Goal: Task Accomplishment & Management: Complete application form

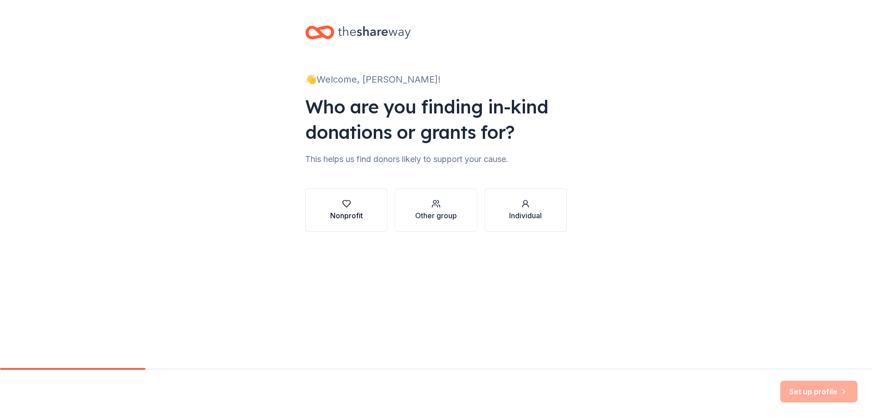
click at [349, 207] on icon "button" at bounding box center [346, 203] width 9 height 9
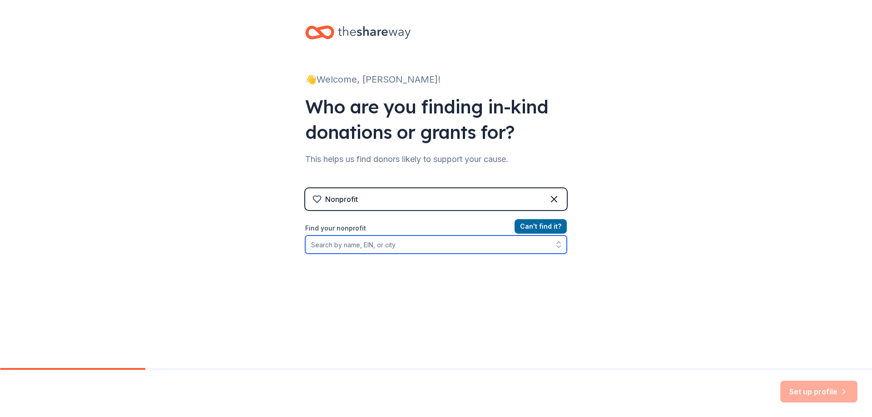
click at [383, 247] on input "Find your nonprofit" at bounding box center [436, 245] width 262 height 18
type input "Forgotten"
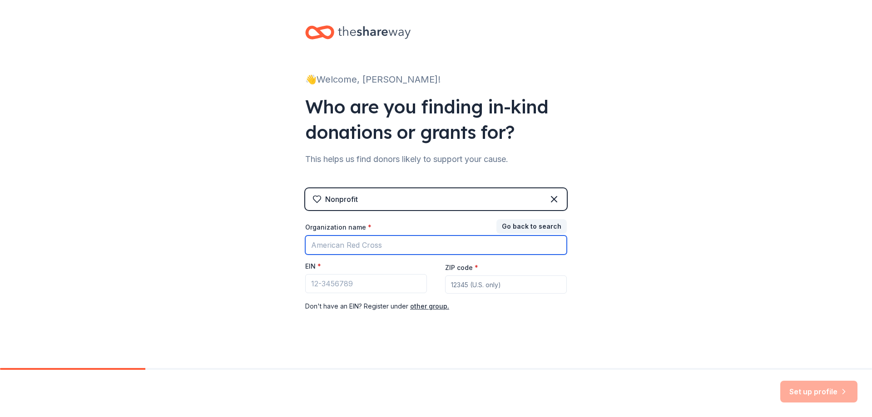
click at [385, 246] on input "Organization name *" at bounding box center [436, 245] width 262 height 19
type input "forgotten"
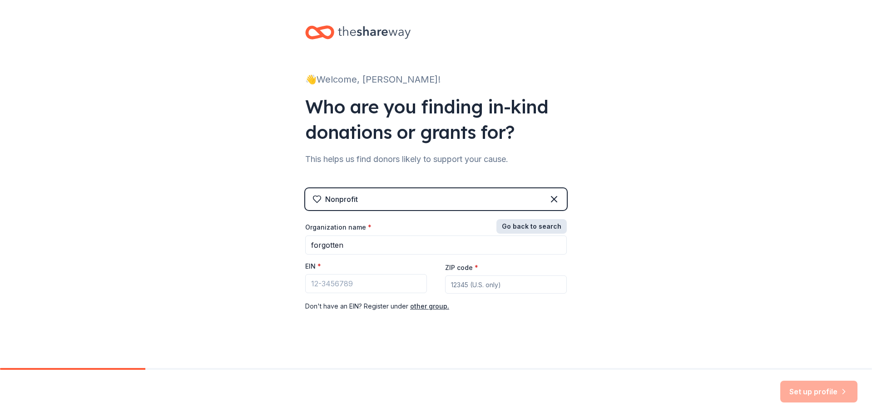
click at [527, 222] on button "Go back to search" at bounding box center [531, 226] width 70 height 15
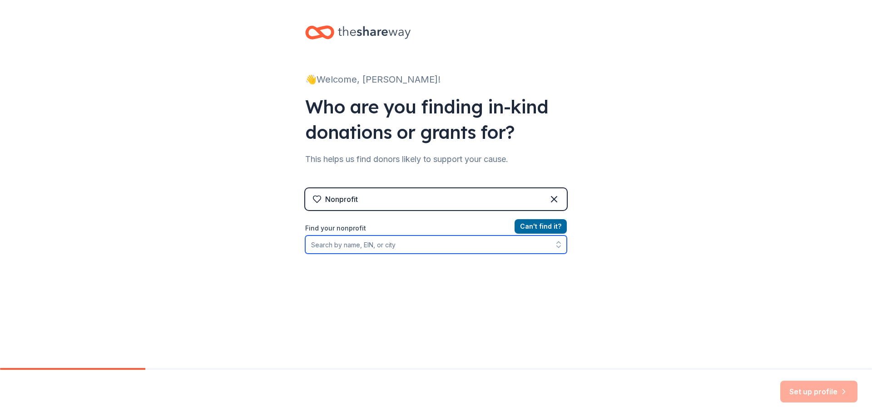
click at [361, 246] on input "Find your nonprofit" at bounding box center [436, 245] width 262 height 18
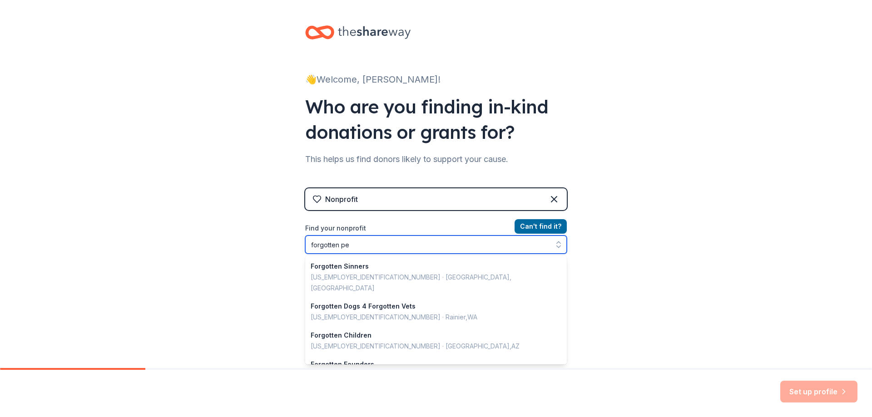
type input "forgotten pet"
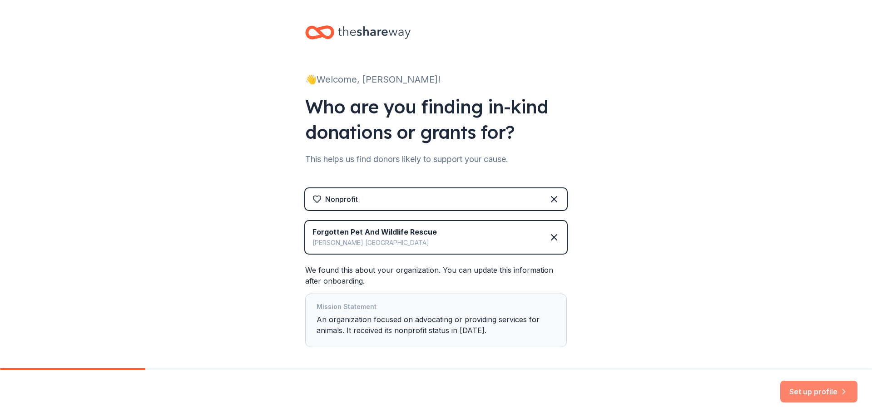
click at [817, 391] on button "Set up profile" at bounding box center [818, 392] width 77 height 22
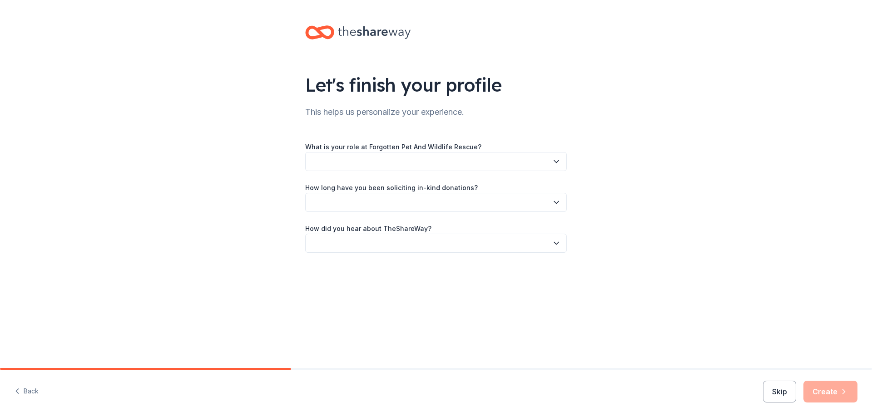
click at [555, 161] on icon "button" at bounding box center [556, 162] width 5 height 2
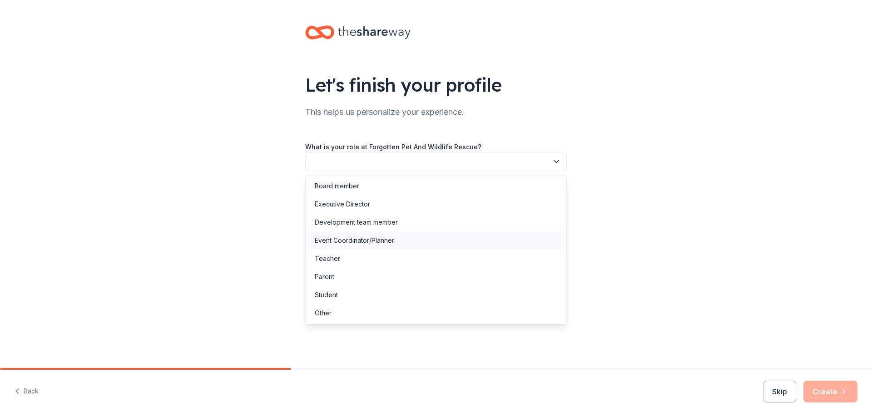
click at [339, 238] on div "Event Coordinator/Planner" at bounding box center [354, 240] width 79 height 11
click at [555, 160] on icon "button" at bounding box center [556, 161] width 9 height 9
click at [338, 316] on div "Other" at bounding box center [435, 313] width 257 height 18
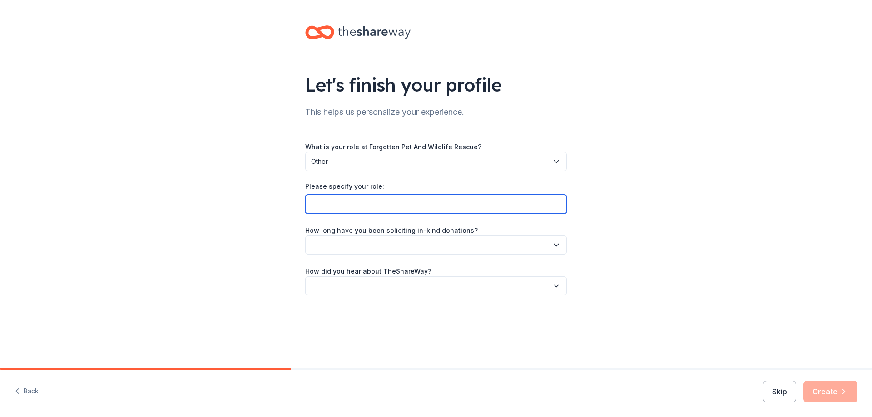
click at [550, 205] on input "Please specify your role:" at bounding box center [436, 204] width 262 height 19
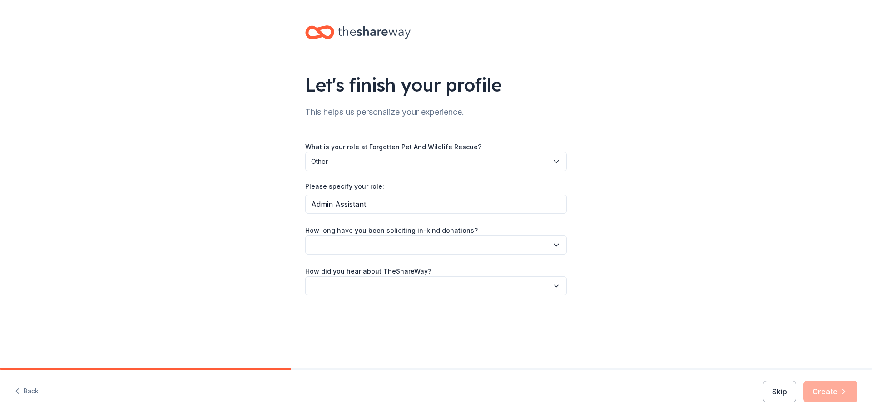
click at [222, 185] on div "Let's finish your profile This helps us personalize your experience. What is yo…" at bounding box center [436, 169] width 872 height 339
drag, startPoint x: 410, startPoint y: 207, endPoint x: 275, endPoint y: 203, distance: 135.4
click at [275, 203] on div "Let's finish your profile This helps us personalize your experience. What is yo…" at bounding box center [436, 169] width 872 height 339
paste input "istrative"
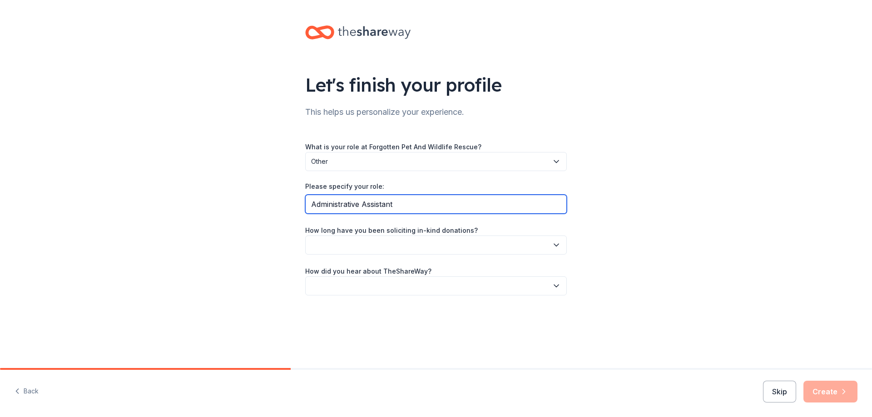
type input "Administrative Assistant"
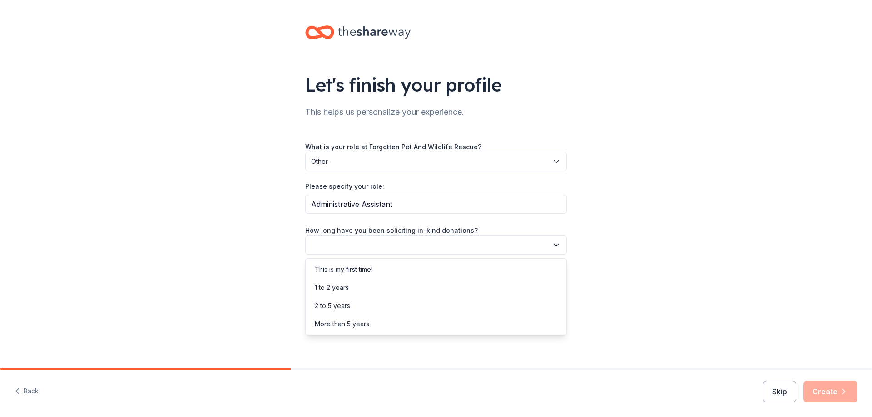
click at [552, 241] on icon "button" at bounding box center [556, 245] width 9 height 9
click at [372, 290] on div "1 to 2 years" at bounding box center [435, 288] width 257 height 18
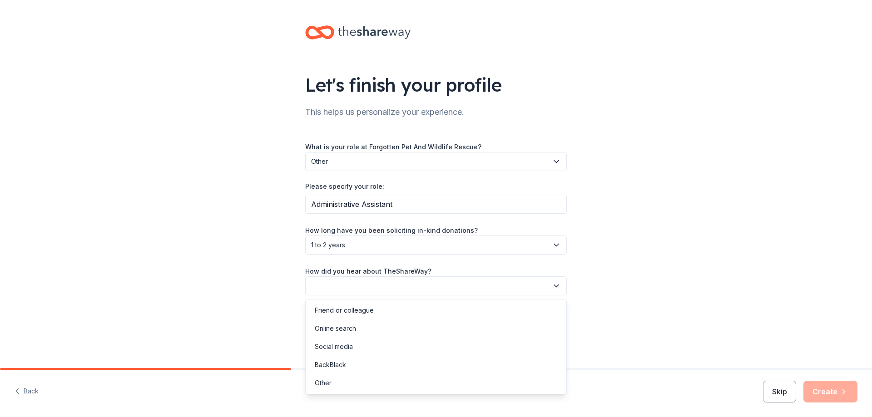
click at [553, 288] on icon "button" at bounding box center [556, 286] width 9 height 9
click at [351, 330] on div "Online search" at bounding box center [335, 328] width 41 height 11
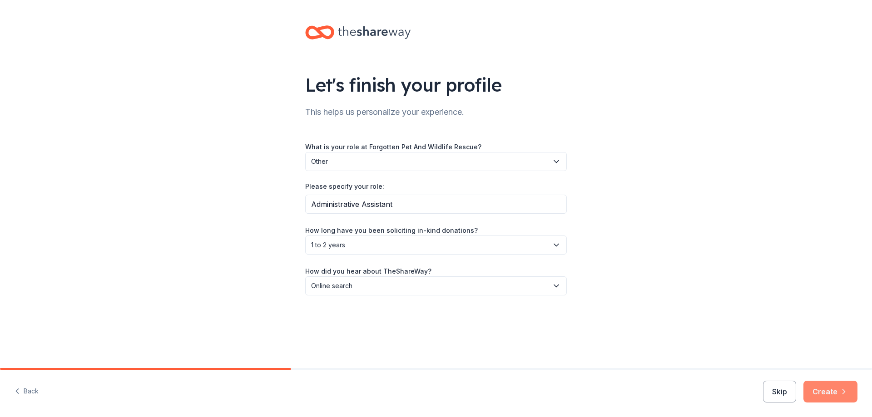
click at [821, 389] on button "Create" at bounding box center [830, 392] width 54 height 22
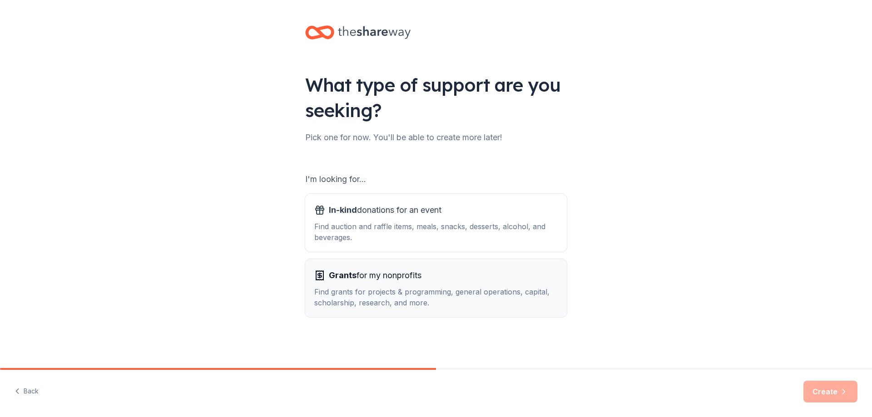
click at [390, 297] on div "Find grants for projects & programming, general operations, capital, scholarshi…" at bounding box center [435, 298] width 243 height 22
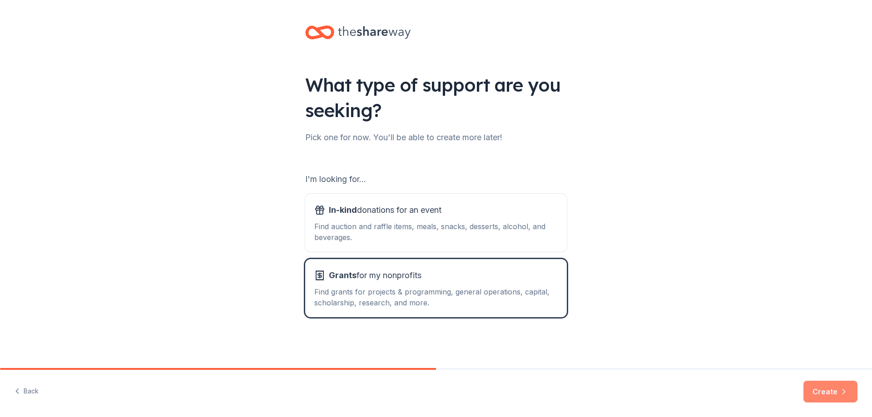
click at [818, 391] on button "Create" at bounding box center [830, 392] width 54 height 22
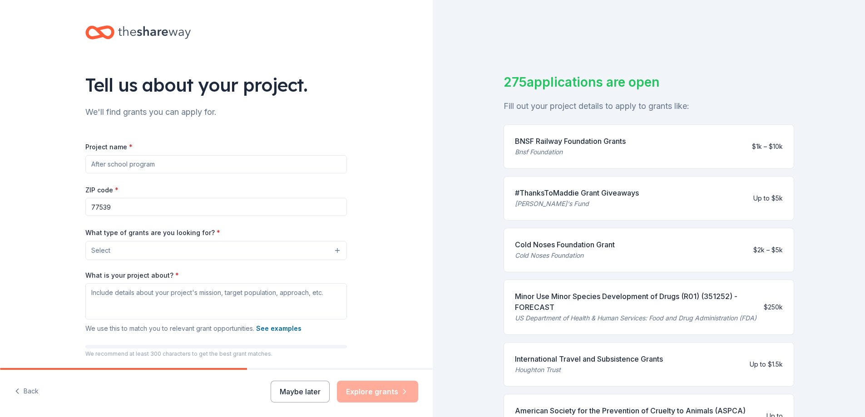
click at [199, 167] on input "Project name *" at bounding box center [216, 164] width 262 height 18
click at [106, 164] on input "Project name *" at bounding box center [216, 164] width 262 height 18
type input "Forgotten Pet and Wildlife Rescue"
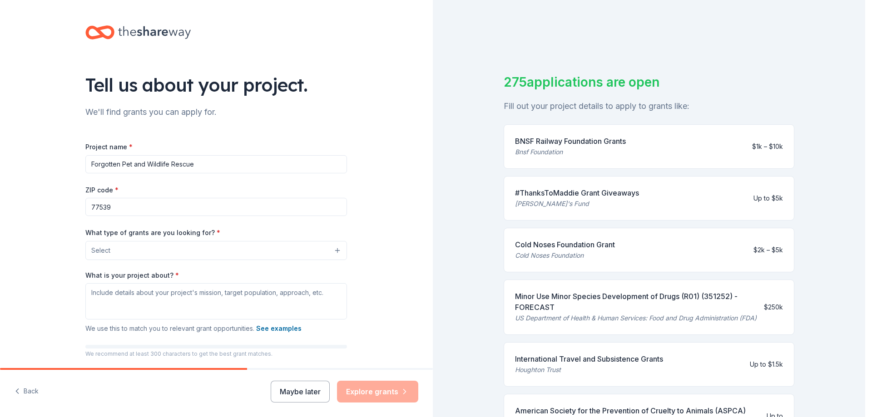
click at [335, 247] on button "Select" at bounding box center [216, 250] width 262 height 19
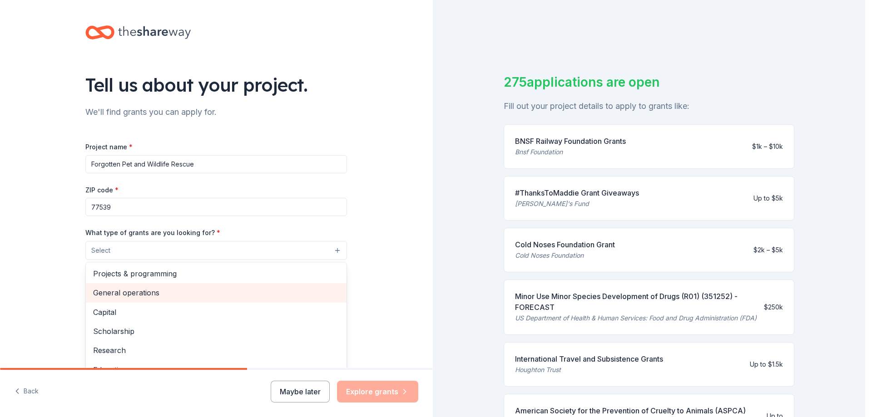
click at [162, 291] on span "General operations" at bounding box center [216, 293] width 246 height 12
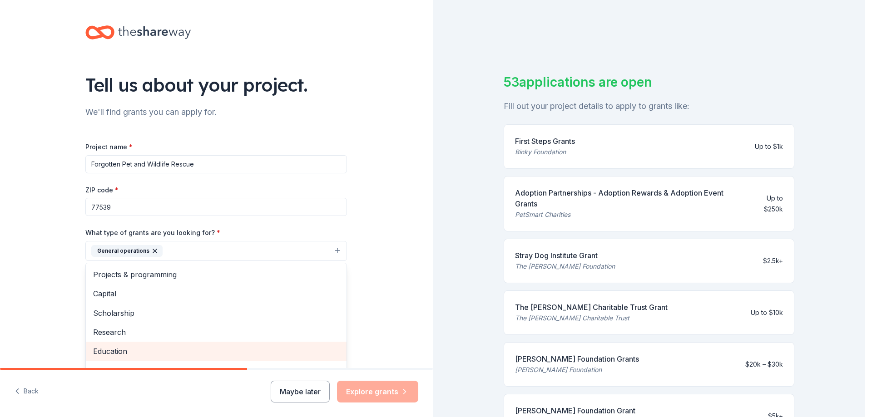
click at [190, 352] on span "Education" at bounding box center [216, 352] width 246 height 12
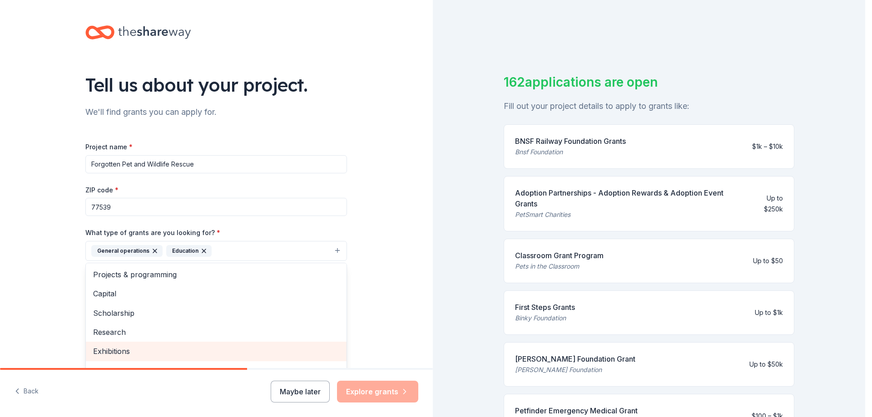
click at [190, 352] on span "Exhibitions" at bounding box center [216, 352] width 246 height 12
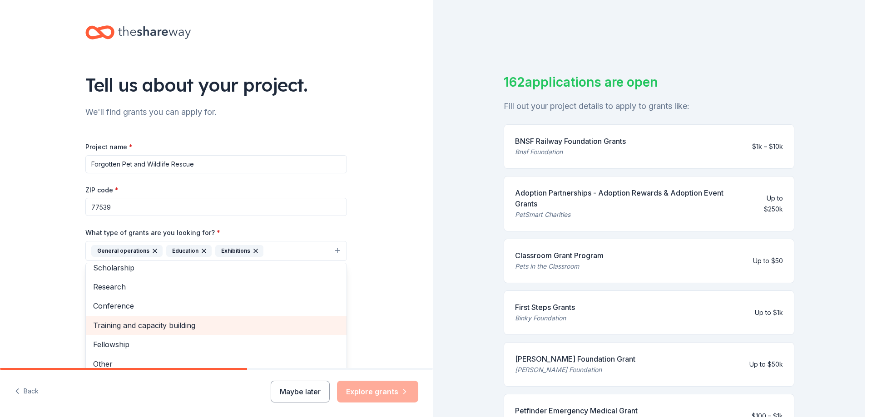
click at [214, 325] on span "Training and capacity building" at bounding box center [216, 326] width 246 height 12
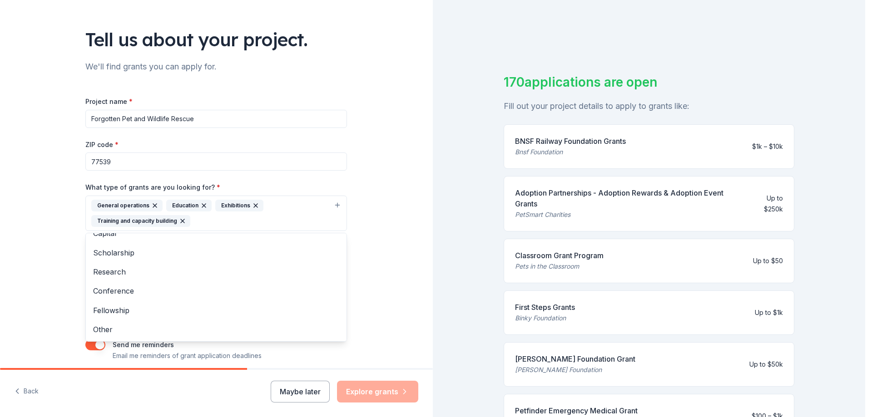
click at [395, 314] on div "Tell us about your project. We'll find grants you can apply for. Project name *…" at bounding box center [216, 180] width 433 height 450
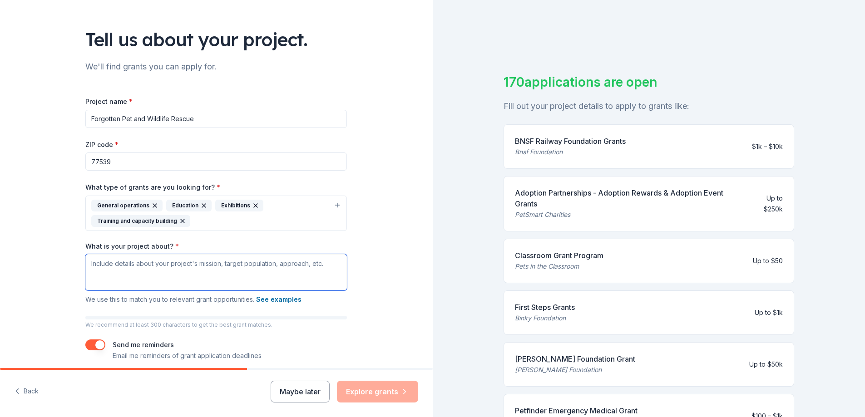
click at [311, 272] on textarea "What is your project about? *" at bounding box center [216, 272] width 262 height 36
click at [167, 268] on textarea "What is your project about? *" at bounding box center [216, 272] width 262 height 36
paste textarea "At Forgotten Pet & Wildlife Rescue, our mission is to protect, rehabilitate, an…"
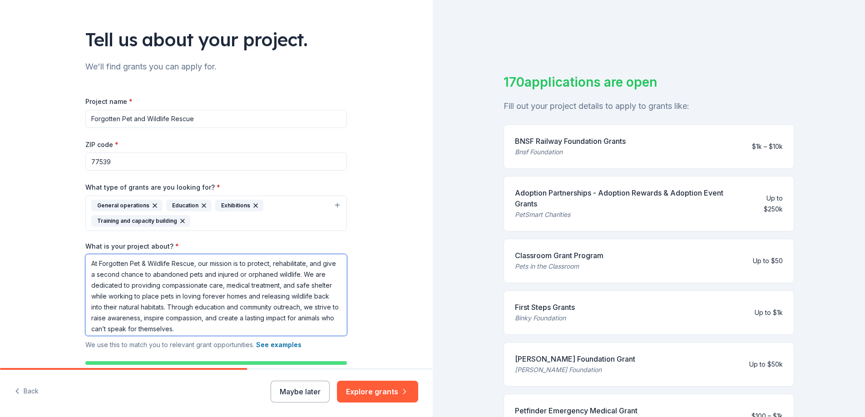
type textarea "At Forgotten Pet & Wildlife Rescue, our mission is to protect, rehabilitate, an…"
drag, startPoint x: 203, startPoint y: 119, endPoint x: 47, endPoint y: 123, distance: 156.2
click at [47, 123] on div "Tell us about your project. We'll find grants you can apply for. Project name *…" at bounding box center [216, 203] width 433 height 496
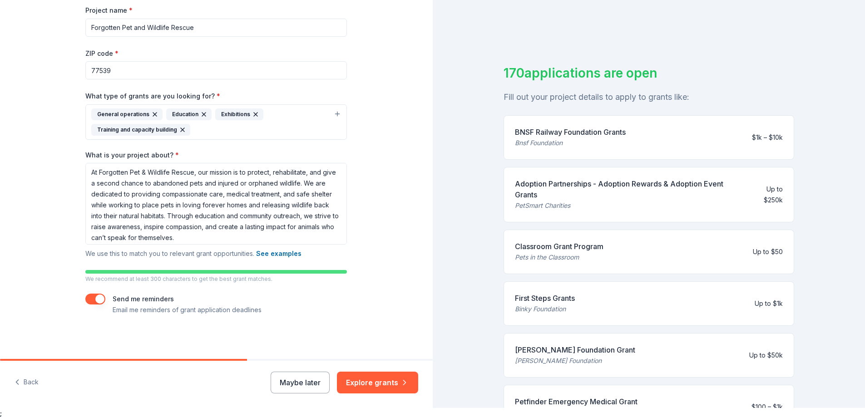
scroll to position [11, 0]
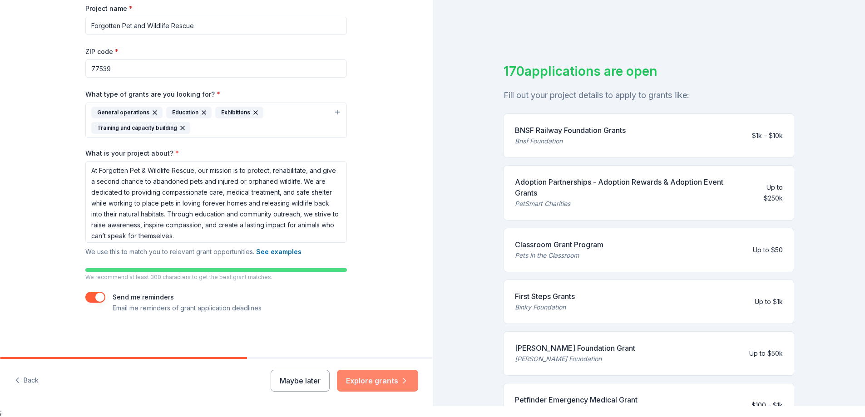
click at [380, 383] on button "Explore grants" at bounding box center [377, 381] width 81 height 22
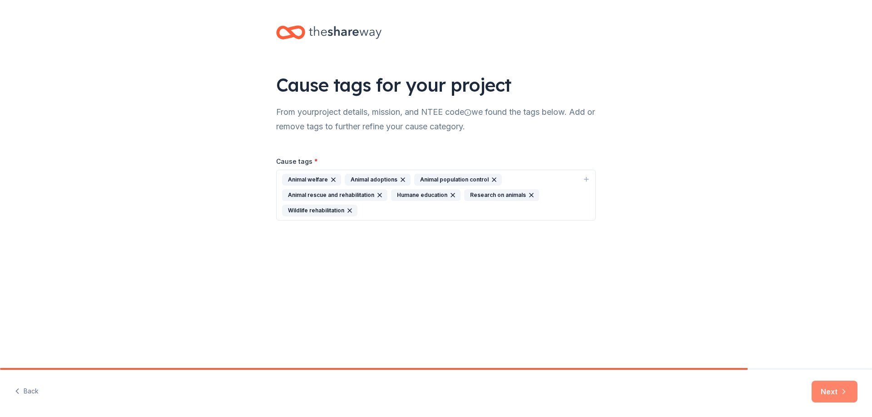
click at [825, 393] on button "Next" at bounding box center [834, 392] width 46 height 22
